Goal: Task Accomplishment & Management: Use online tool/utility

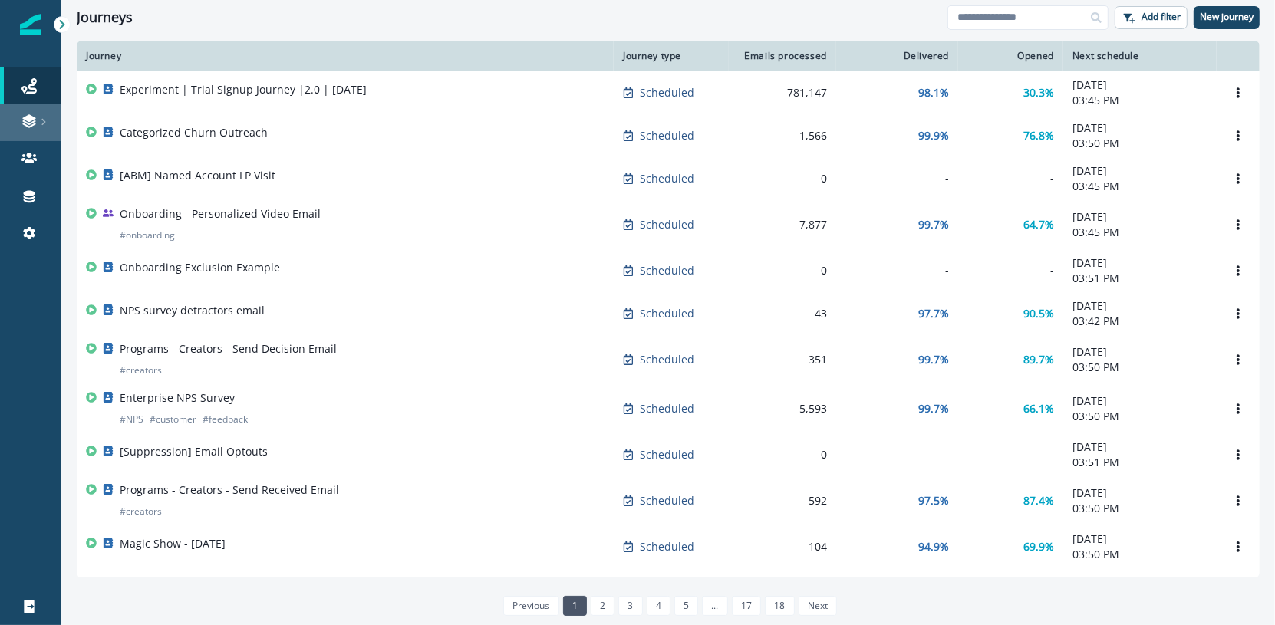
click at [40, 137] on link at bounding box center [30, 122] width 61 height 37
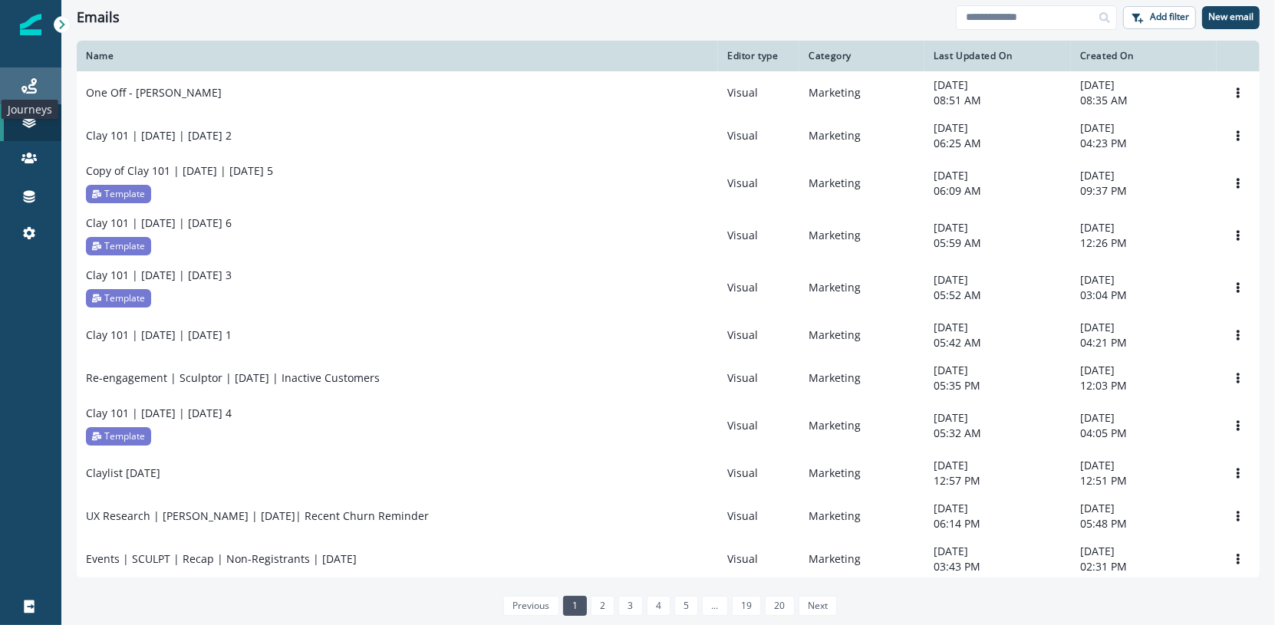
click at [30, 81] on icon at bounding box center [28, 85] width 15 height 15
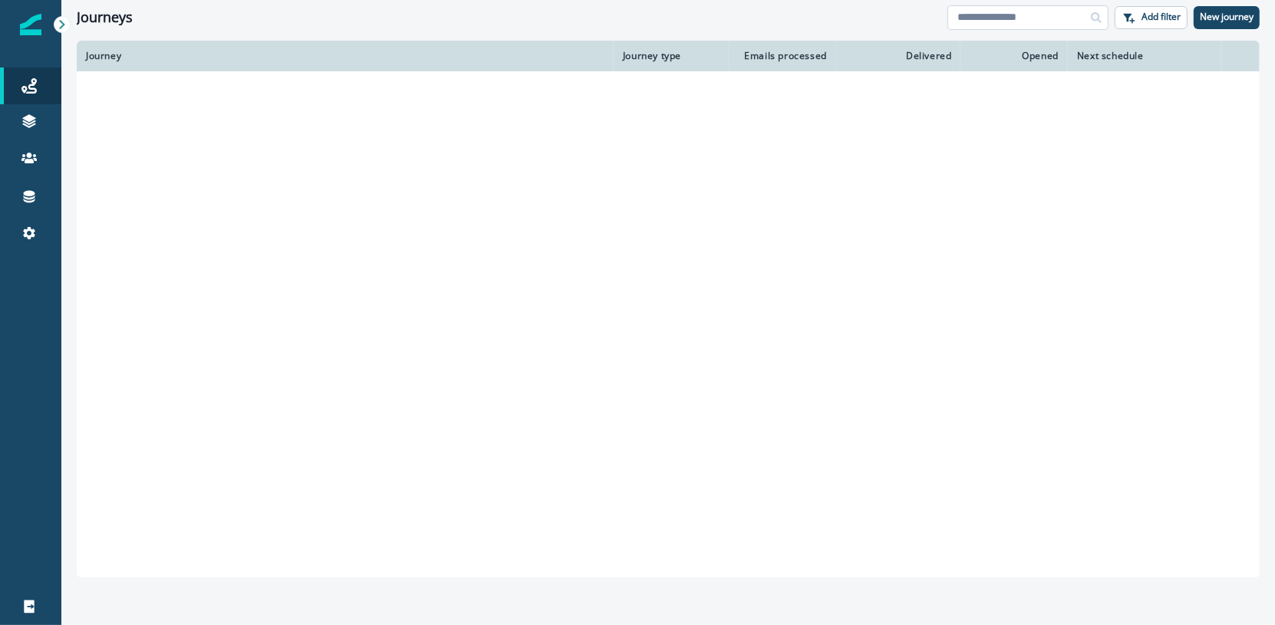
click at [1031, 14] on input at bounding box center [1027, 17] width 161 height 25
type input "*"
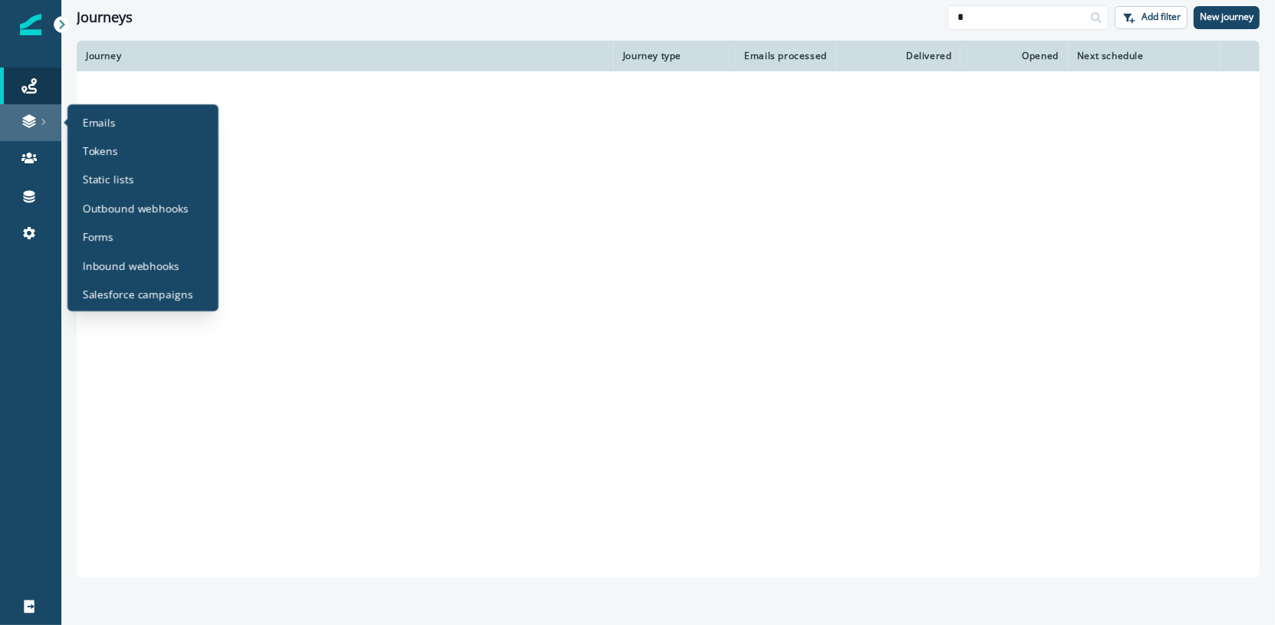
click at [28, 132] on link at bounding box center [30, 122] width 61 height 37
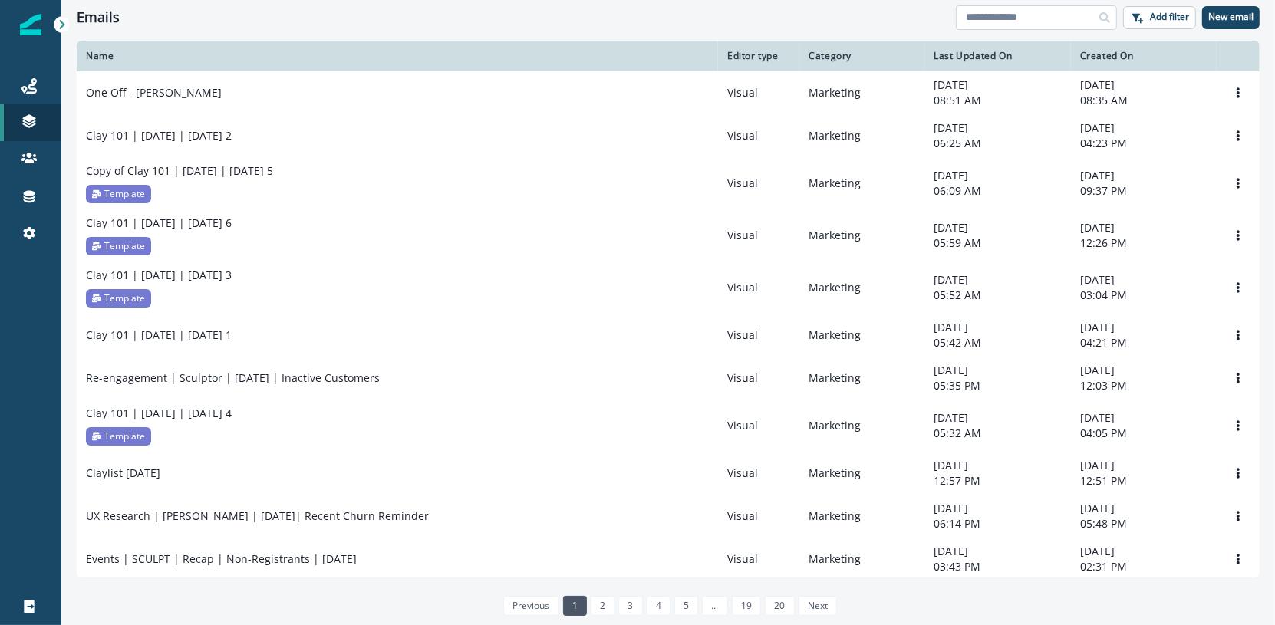
click at [1026, 15] on input at bounding box center [1036, 17] width 161 height 25
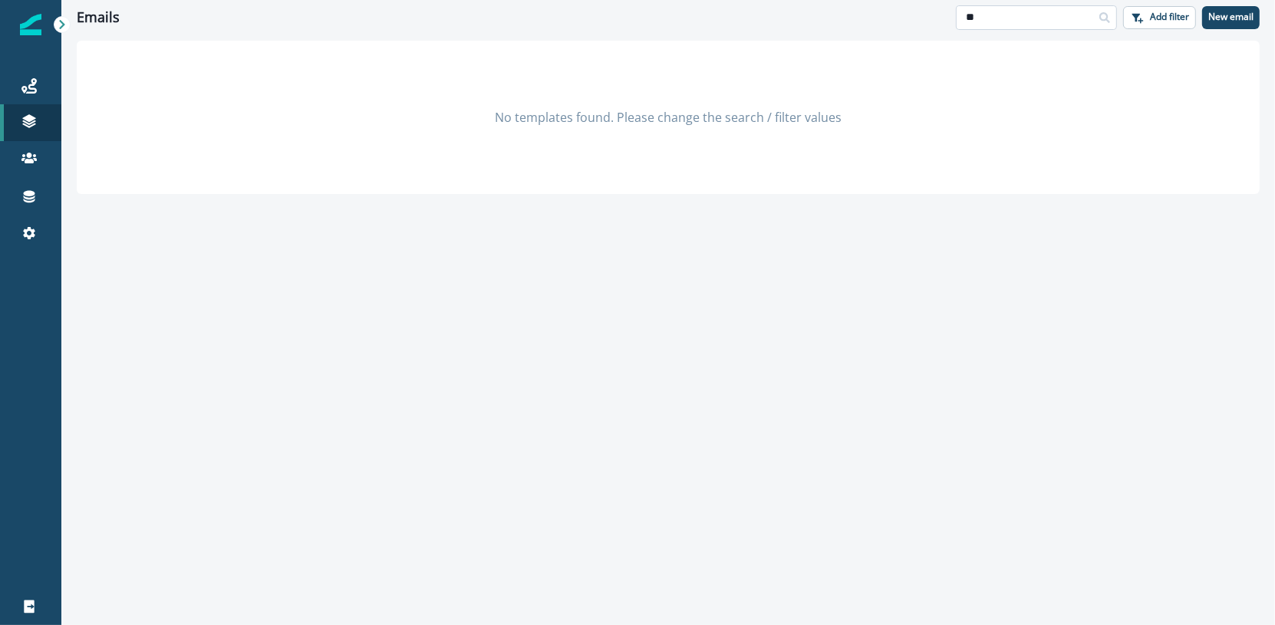
type input "*"
type input "**********"
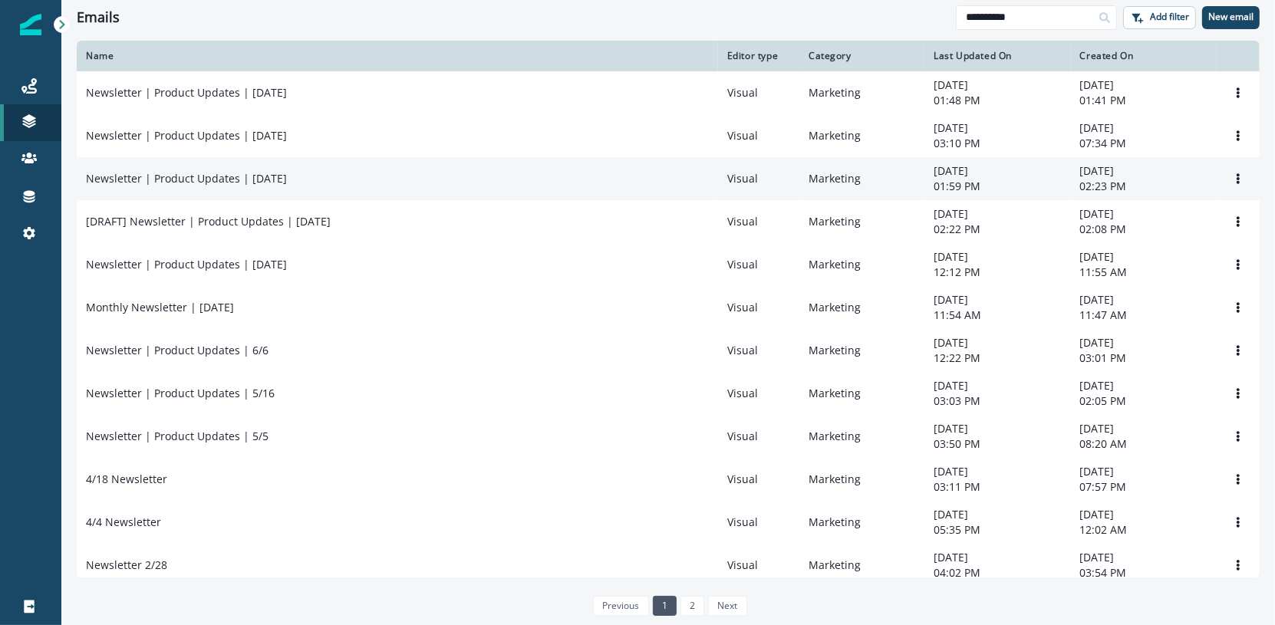
click at [348, 175] on div "Newsletter | Product Updates | [DATE]" at bounding box center [397, 178] width 623 height 15
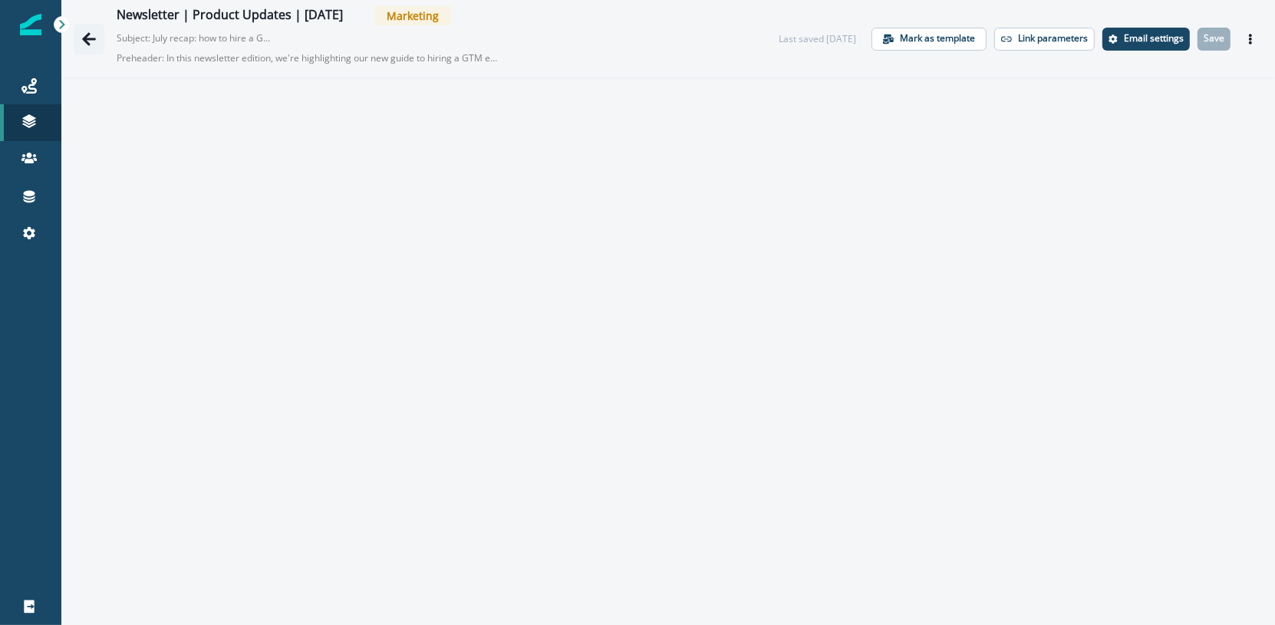
click at [91, 40] on icon "Go back" at bounding box center [88, 38] width 15 height 15
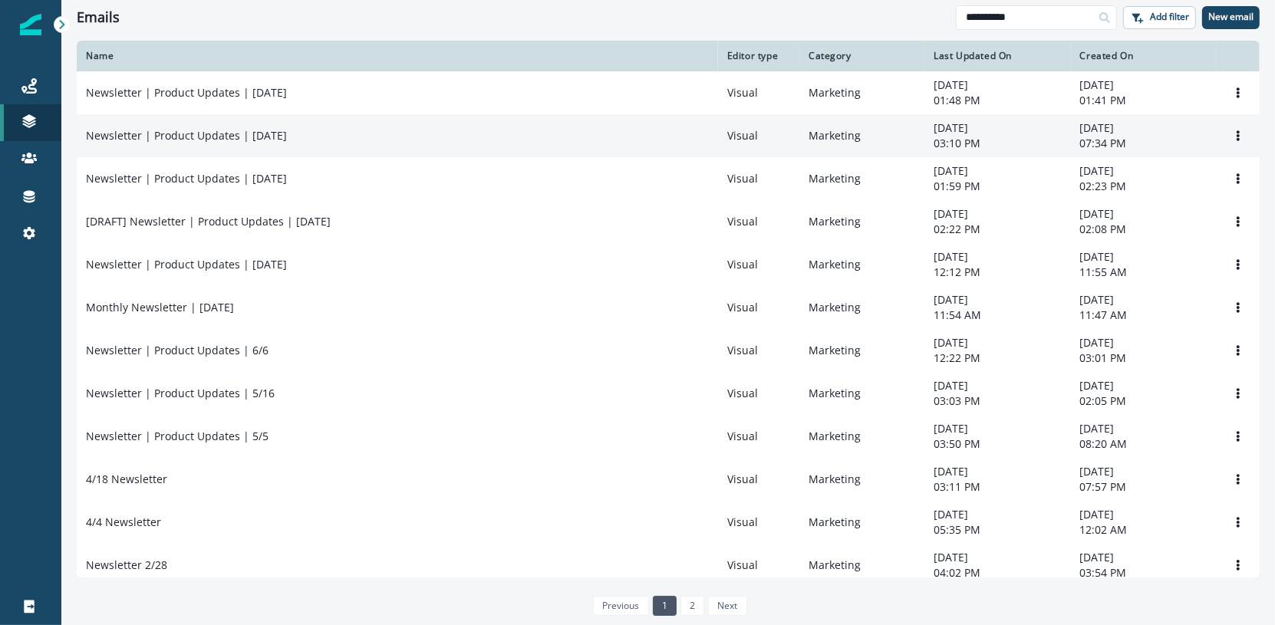
click at [406, 150] on td "Newsletter | Product Updates | [DATE]" at bounding box center [397, 135] width 641 height 43
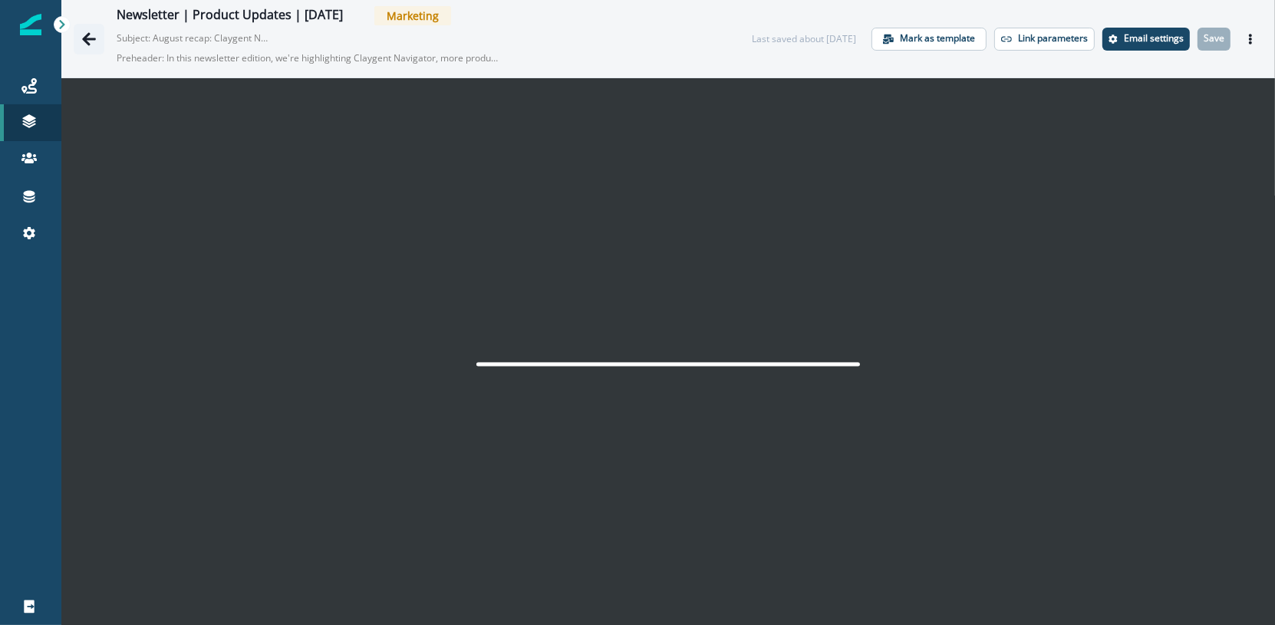
click at [97, 36] on button "Go back" at bounding box center [89, 39] width 31 height 31
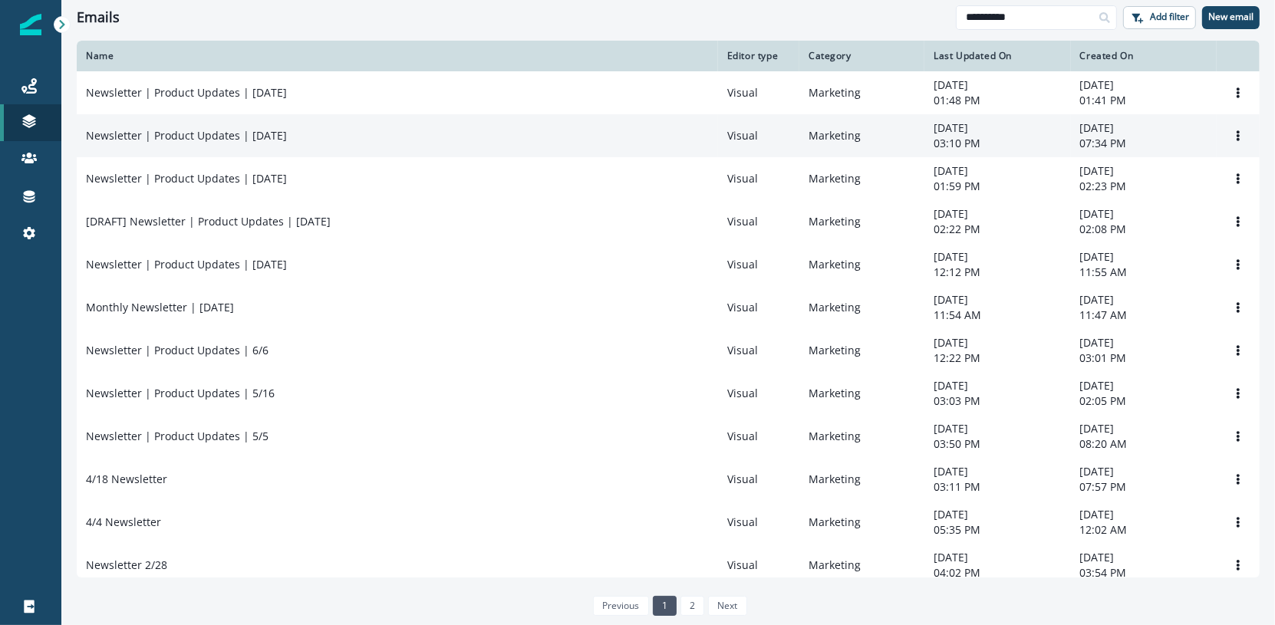
click at [309, 143] on td "Newsletter | Product Updates | [DATE]" at bounding box center [397, 135] width 641 height 43
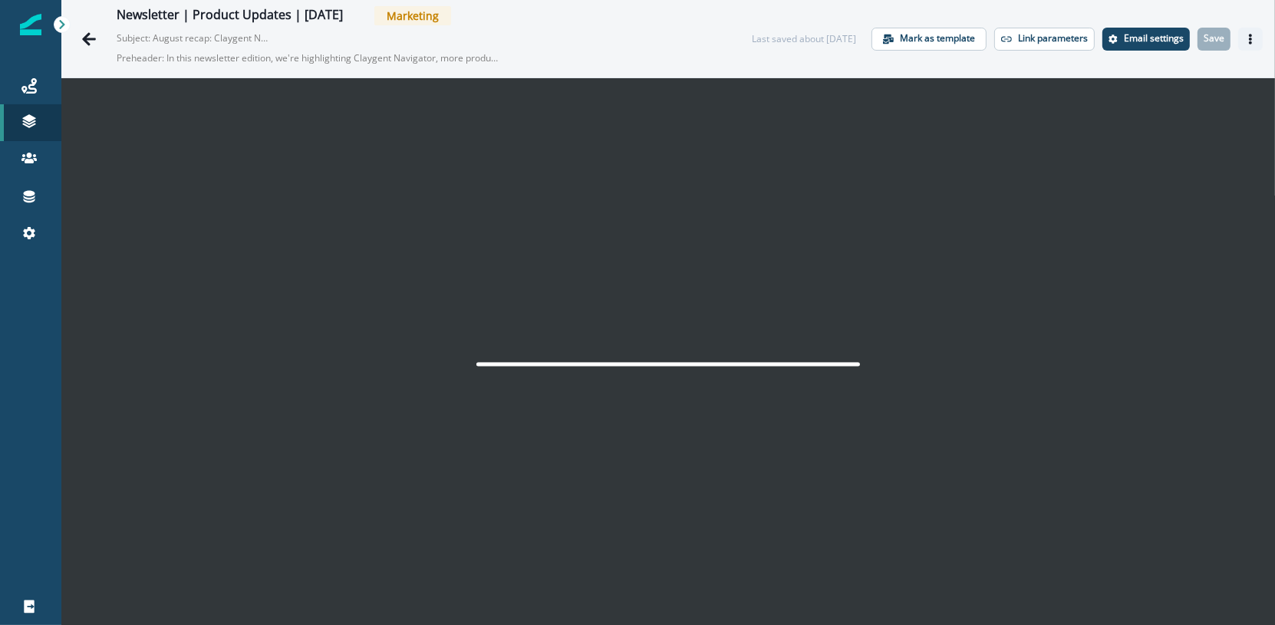
click at [1238, 41] on button "Actions" at bounding box center [1250, 39] width 25 height 23
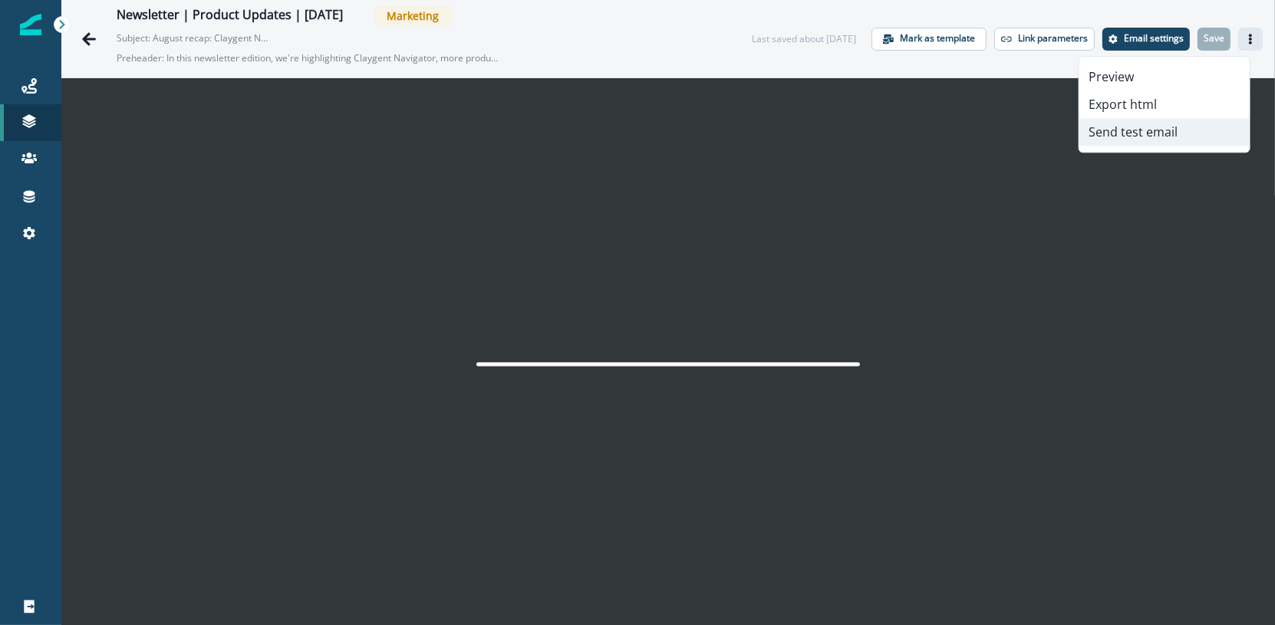
click at [1179, 132] on button "Send test email" at bounding box center [1164, 132] width 170 height 28
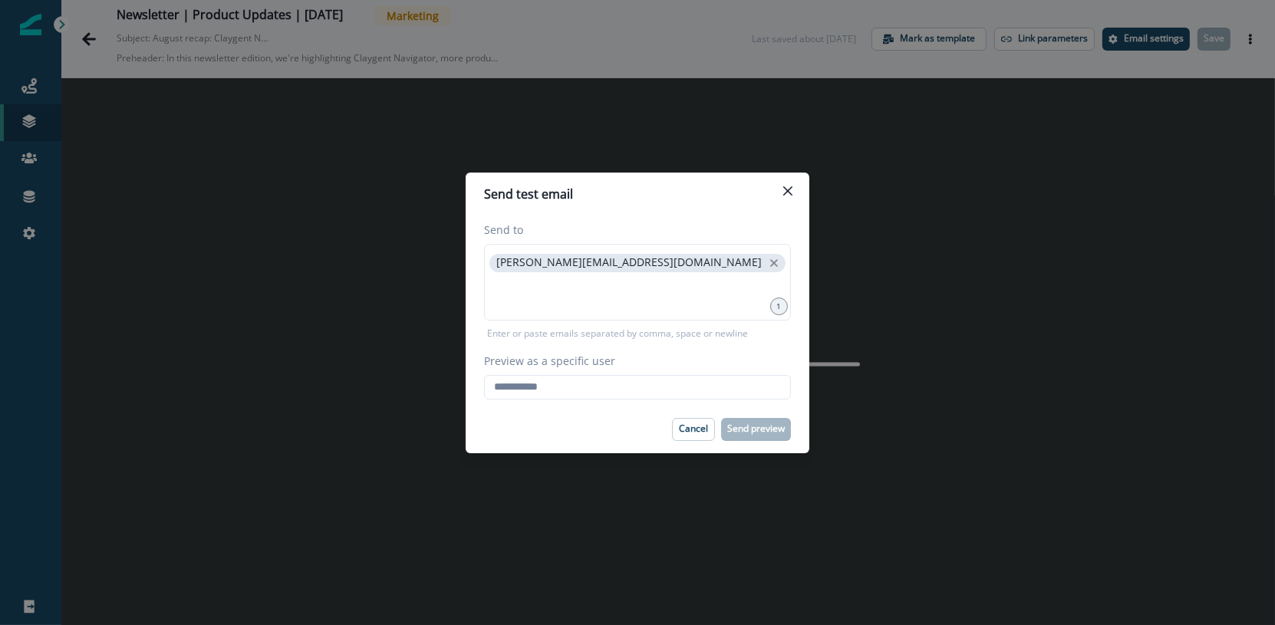
click at [669, 401] on div "Send to [PERSON_NAME][EMAIL_ADDRESS][DOMAIN_NAME] 1 Enter or paste emails separ…" at bounding box center [638, 311] width 344 height 190
click at [660, 388] on input "Preview as a specific user" at bounding box center [637, 387] width 307 height 25
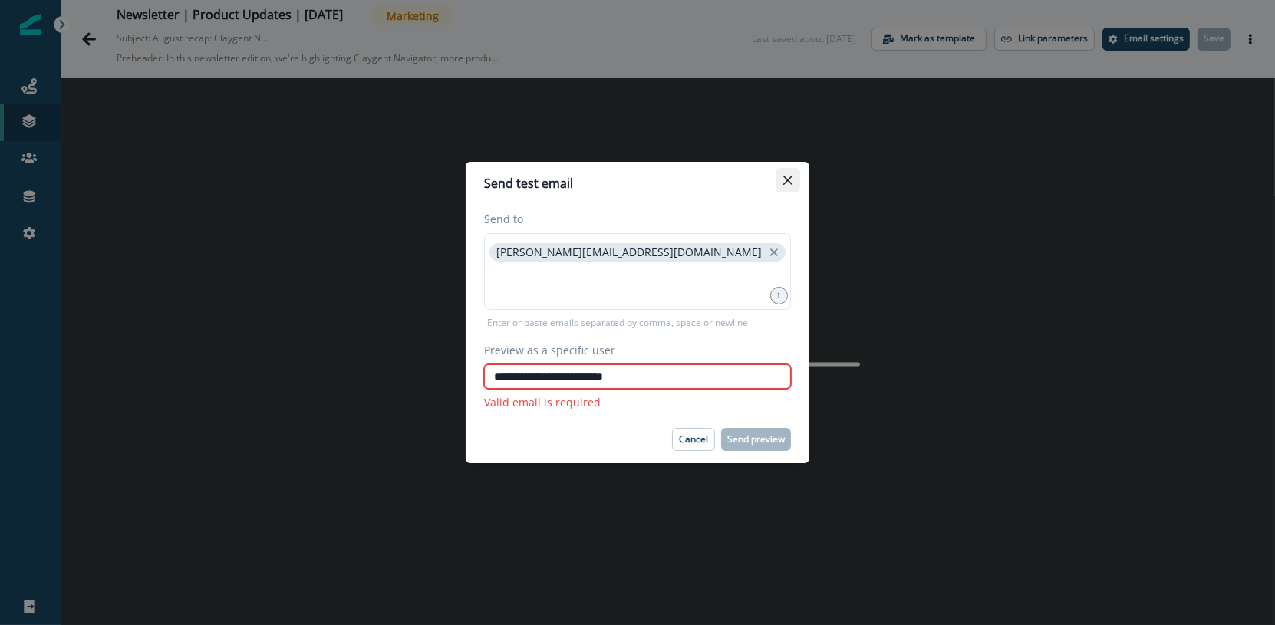
type input "**********"
click at [780, 177] on button "Close" at bounding box center [788, 180] width 25 height 25
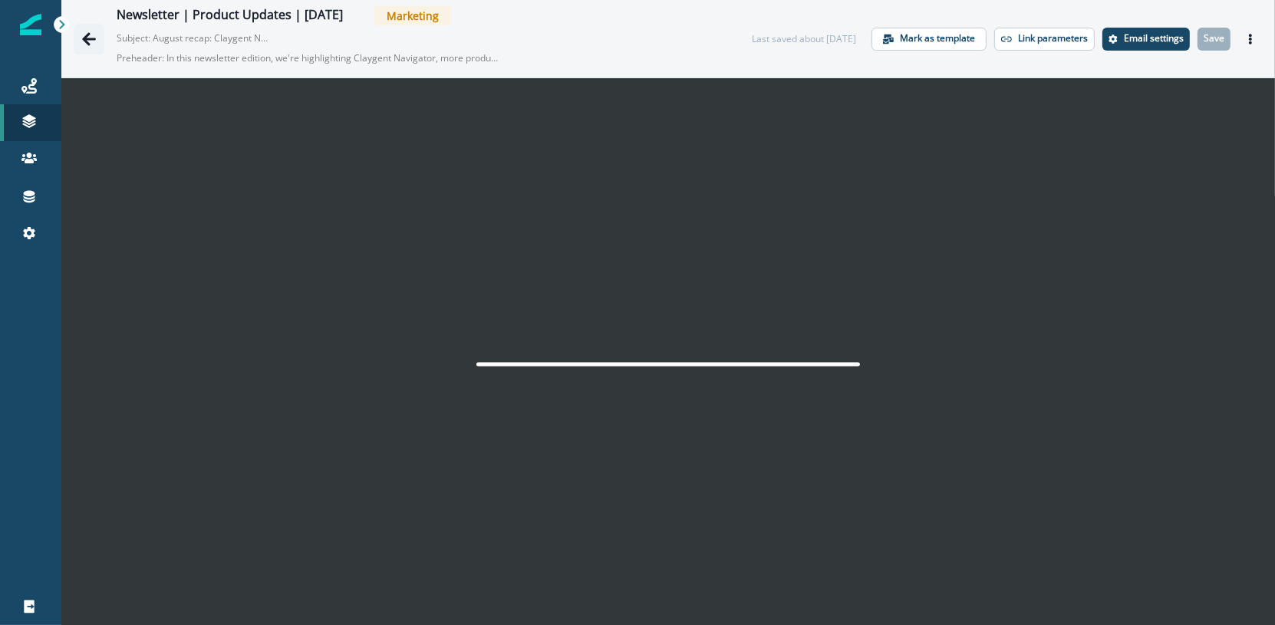
click at [87, 35] on icon "Go back" at bounding box center [89, 38] width 14 height 13
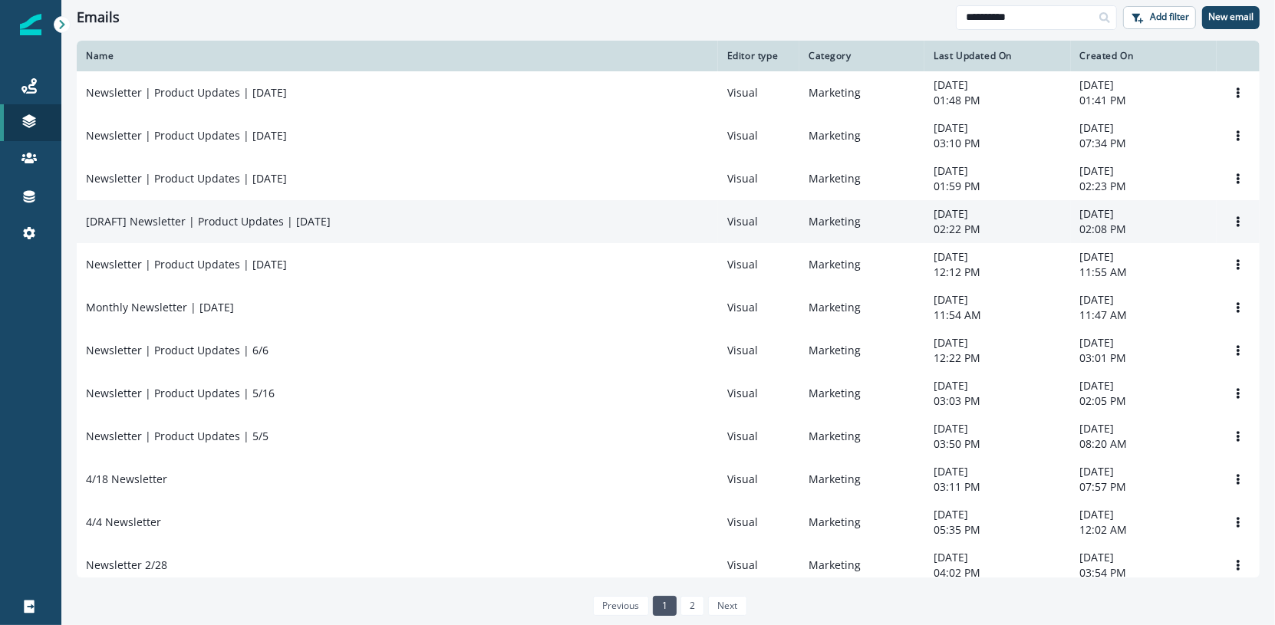
click at [259, 229] on p "[DRAFT] Newsletter | Product Updates | [DATE]" at bounding box center [208, 221] width 245 height 15
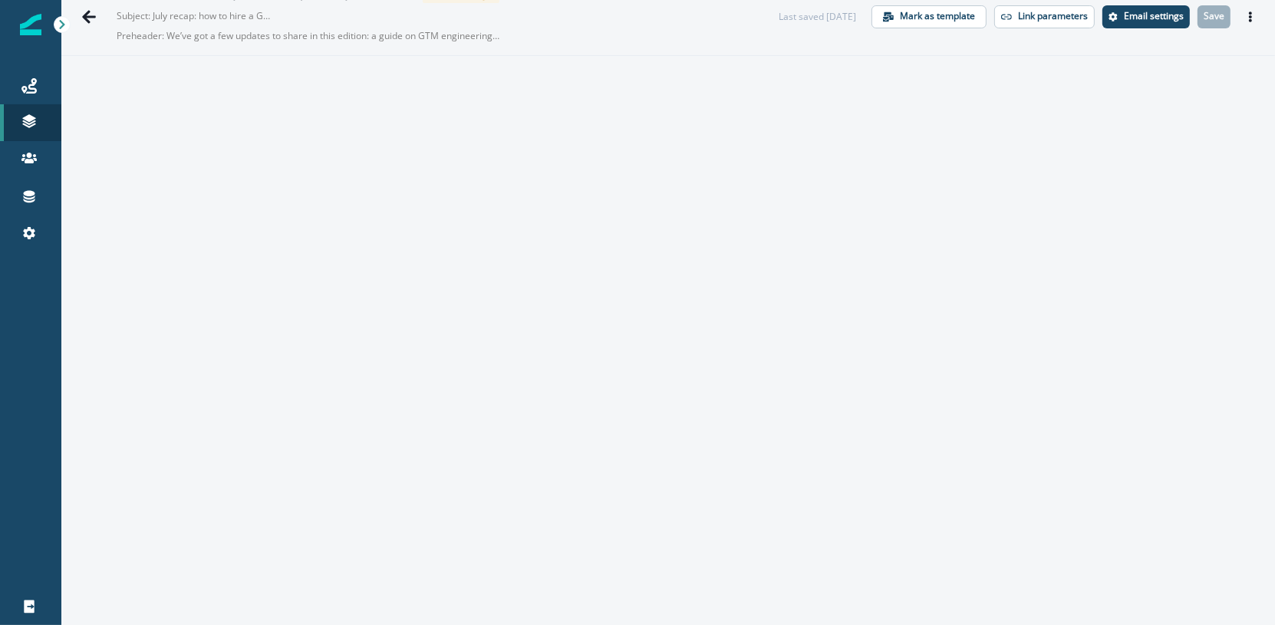
scroll to position [24, 0]
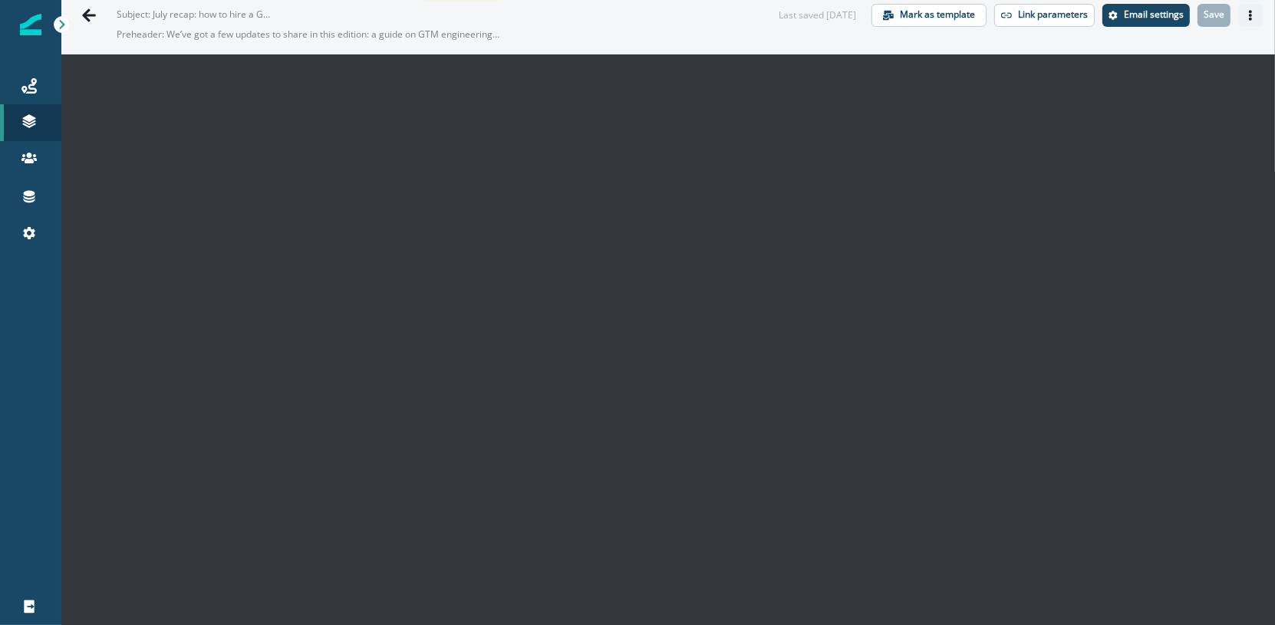
click at [1245, 10] on icon "Actions" at bounding box center [1250, 15] width 11 height 11
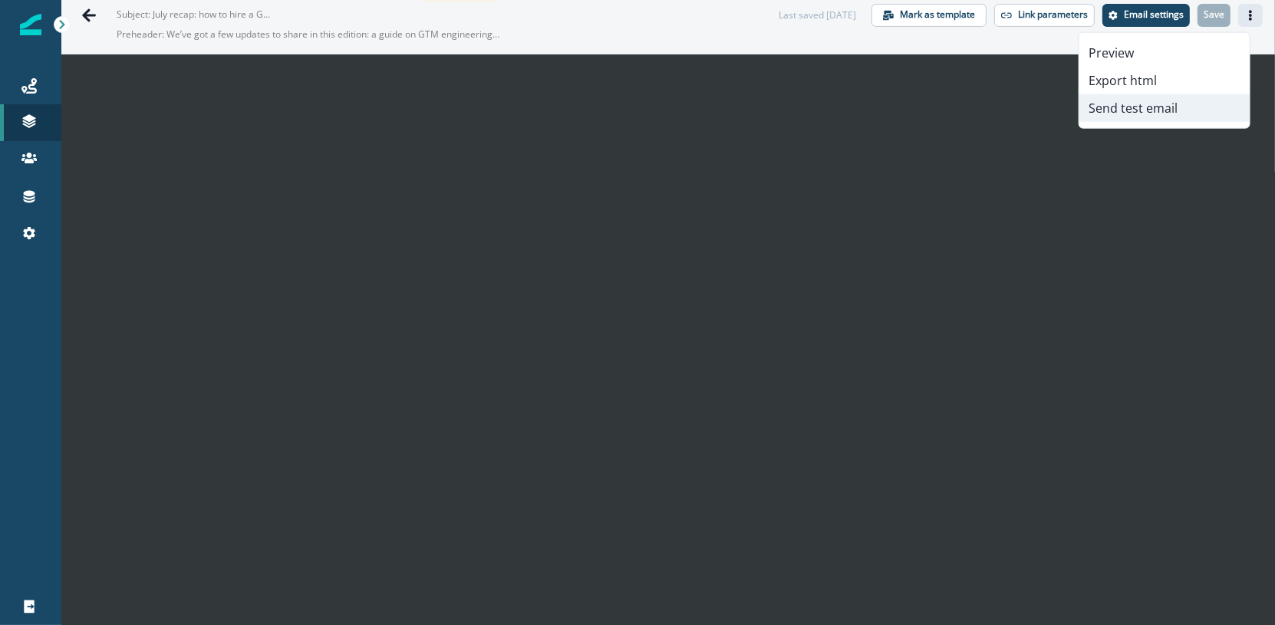
click at [1197, 107] on button "Send test email" at bounding box center [1164, 108] width 170 height 28
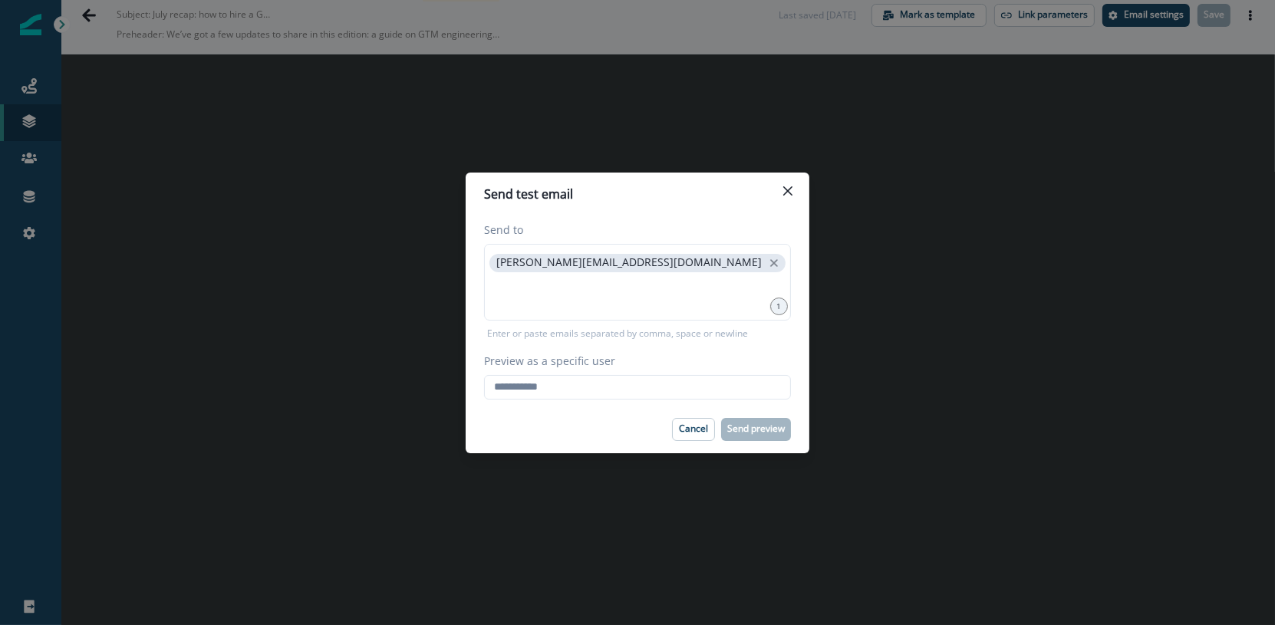
click at [789, 191] on icon "Close" at bounding box center [787, 190] width 9 height 9
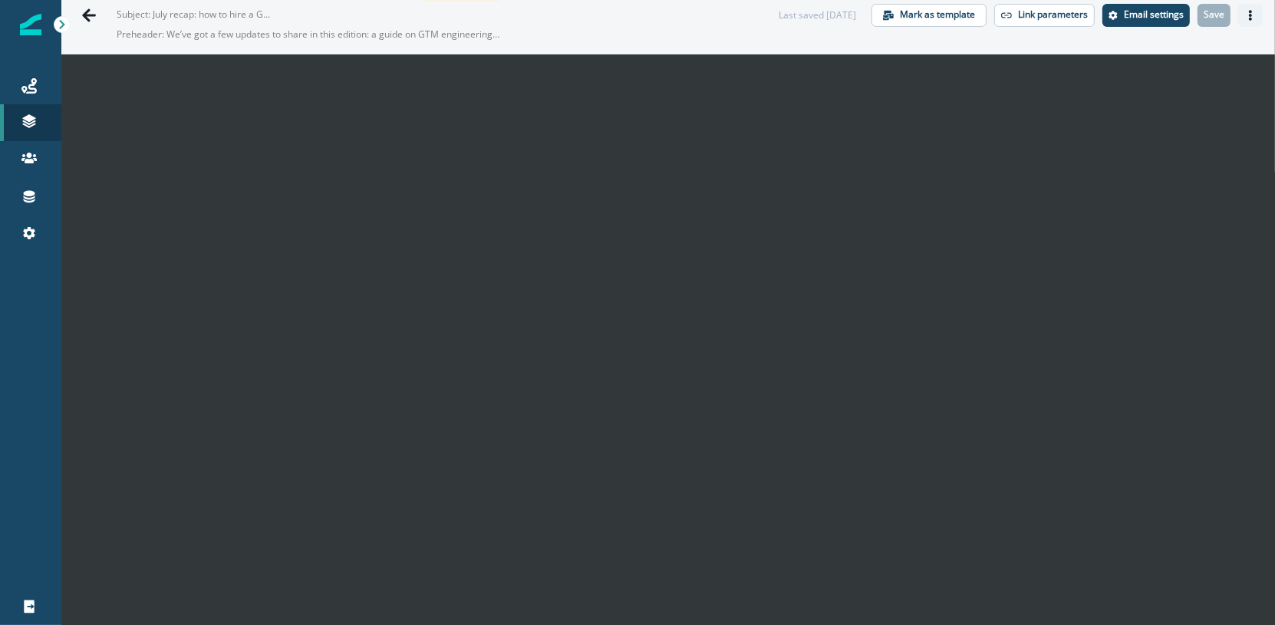
click at [1249, 13] on icon "Actions" at bounding box center [1250, 15] width 3 height 11
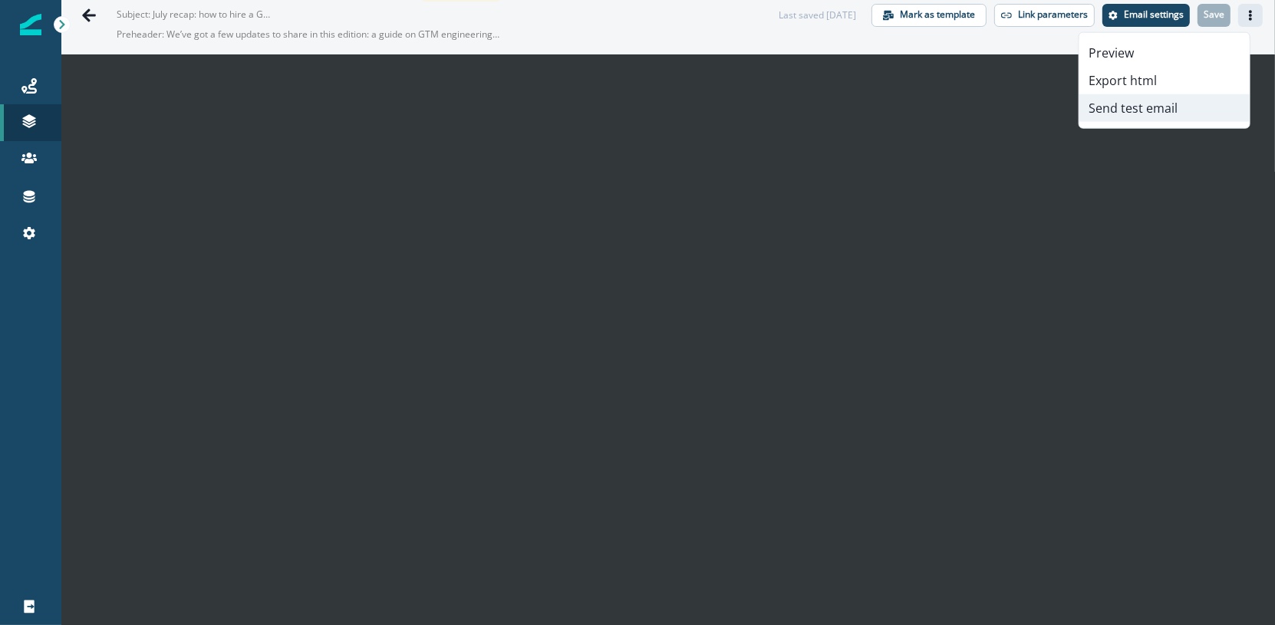
click at [1103, 114] on button "Send test email" at bounding box center [1164, 108] width 170 height 28
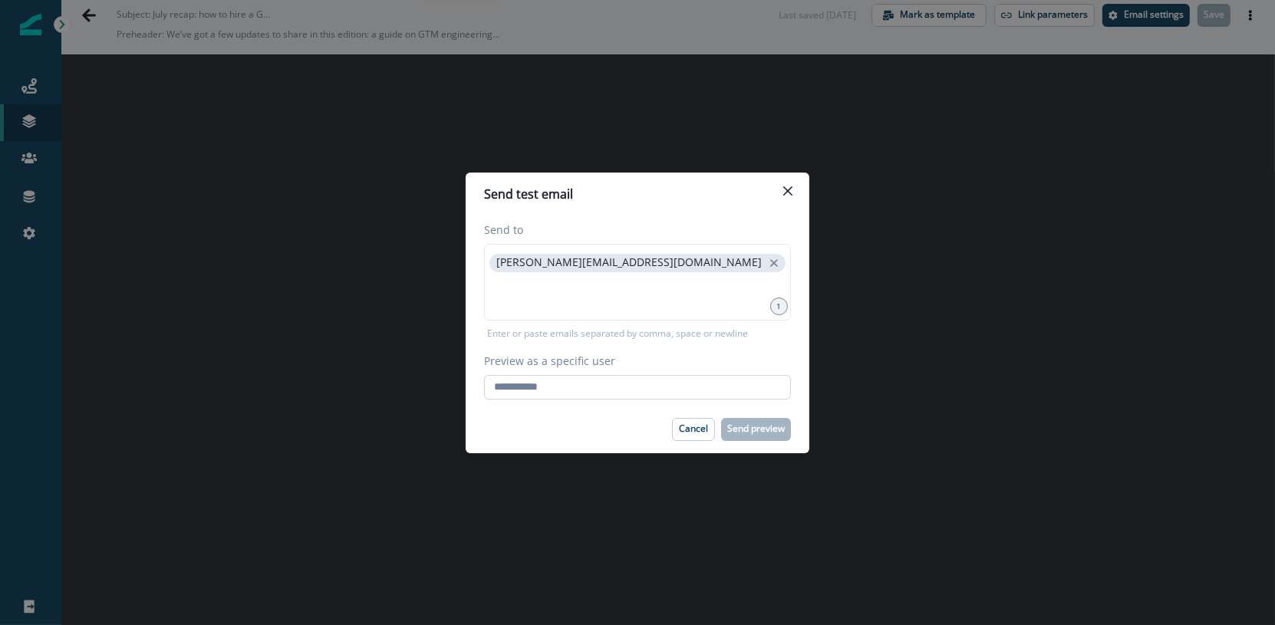
click at [658, 384] on input "Preview as a specific user" at bounding box center [637, 387] width 307 height 25
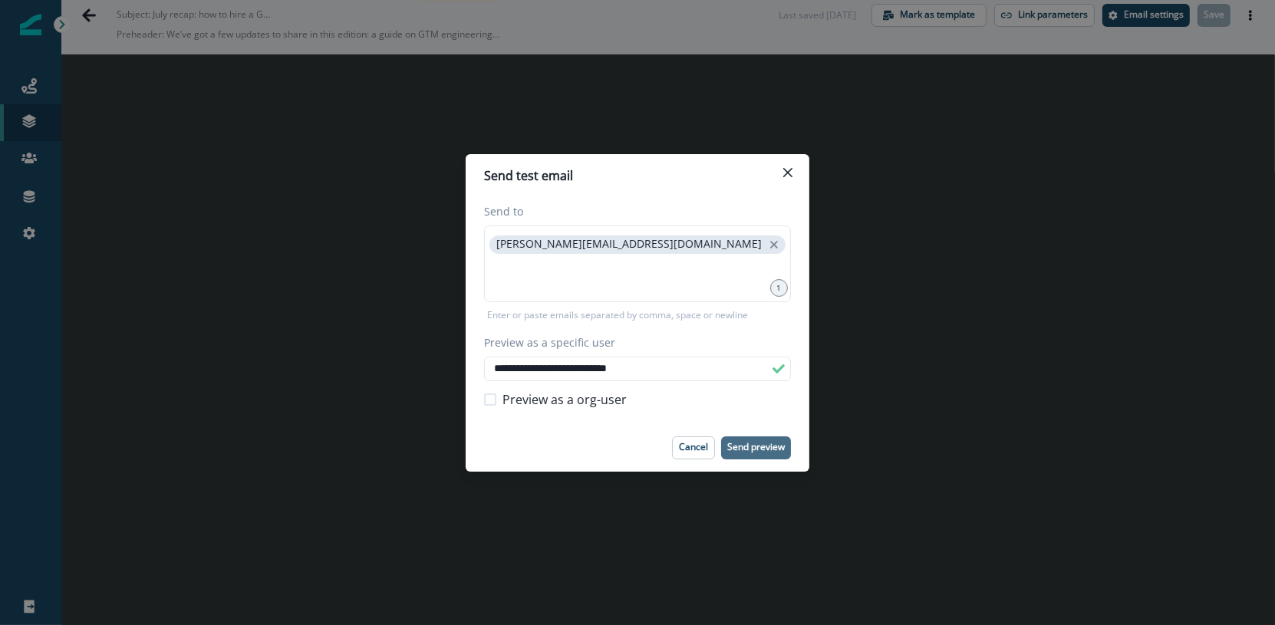
type input "**********"
click at [767, 440] on button "Send preview" at bounding box center [756, 447] width 70 height 23
